Goal: Use online tool/utility: Utilize a website feature to perform a specific function

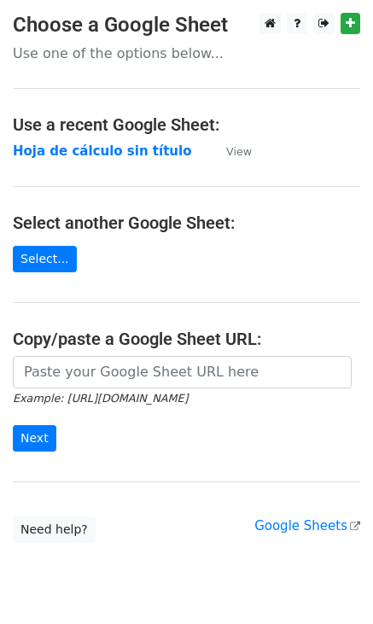
click at [42, 278] on main "Choose a Google Sheet Use one of the options below... Use a recent Google Sheet…" at bounding box center [186, 278] width 373 height 530
click at [42, 269] on link "Select..." at bounding box center [45, 259] width 64 height 26
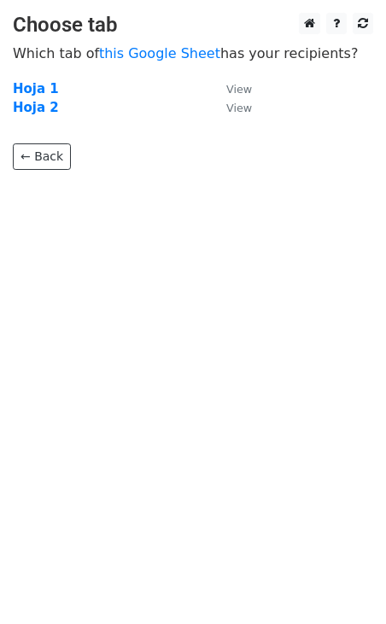
click at [38, 178] on body "Choose tab Which tab of this Google Sheet has your recipients? Hoja 1 View Hoja…" at bounding box center [193, 125] width 386 height 225
click at [34, 154] on link "← Back" at bounding box center [42, 156] width 58 height 26
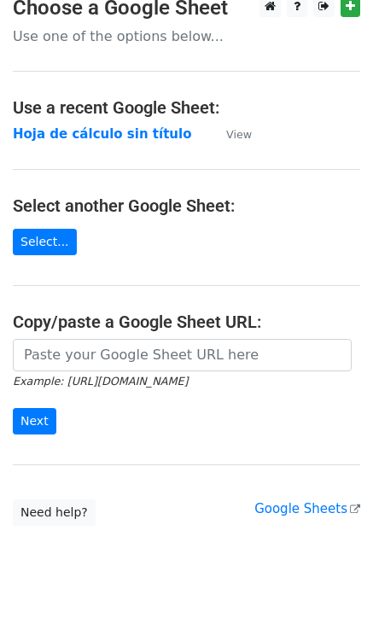
scroll to position [18, 0]
